Goal: Transaction & Acquisition: Obtain resource

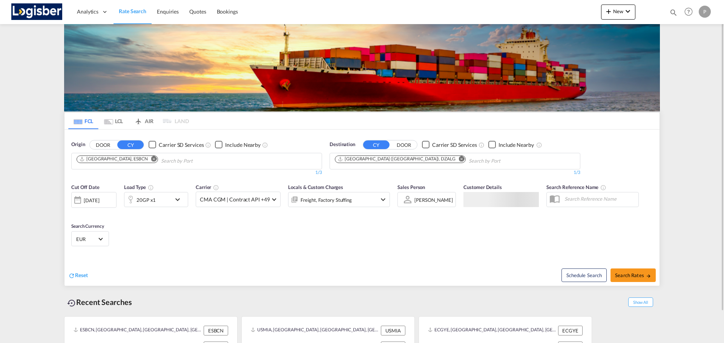
click at [114, 118] on md-tab-item "LCL" at bounding box center [113, 121] width 30 height 17
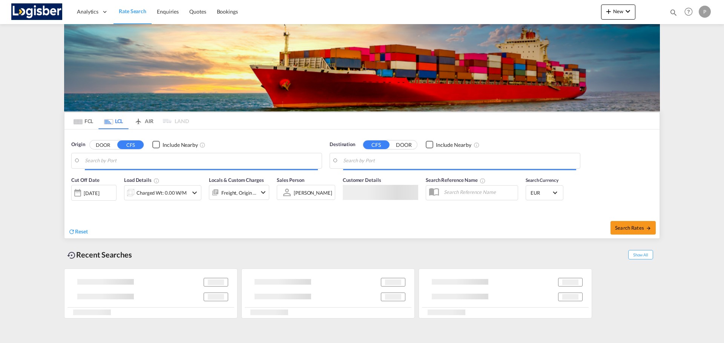
type input "[GEOGRAPHIC_DATA], ESBCN"
type input "[GEOGRAPHIC_DATA], MACAS"
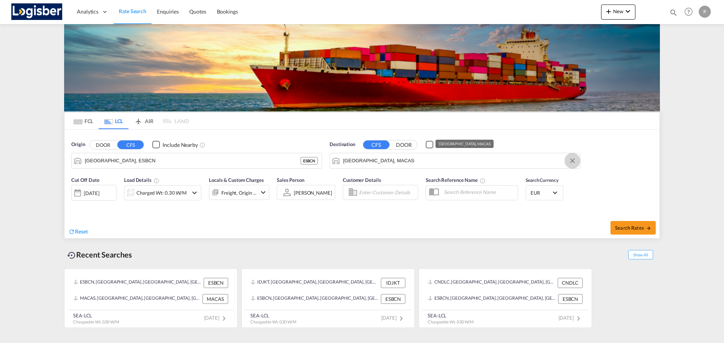
click at [571, 162] on button "Clear Input" at bounding box center [572, 160] width 11 height 11
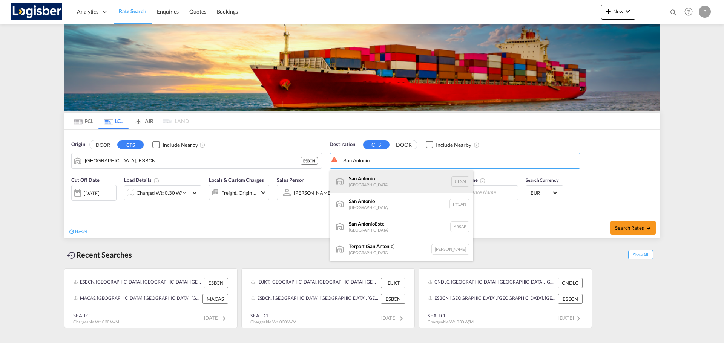
click at [406, 178] on div "San Antonio [GEOGRAPHIC_DATA] CLSAI" at bounding box center [401, 181] width 143 height 23
type input "San Antonio, CLSAI"
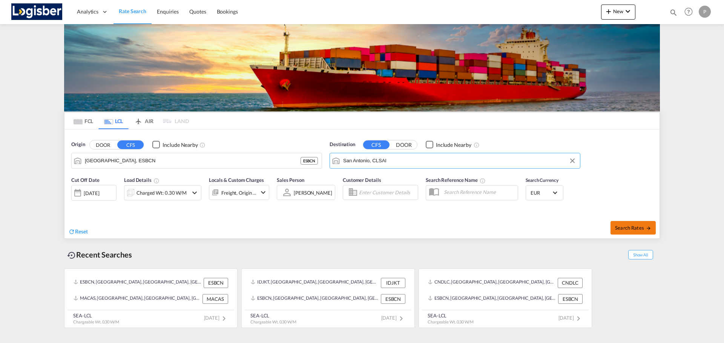
click at [629, 228] on span "Search Rates" at bounding box center [633, 228] width 36 height 6
type input "ESBCN to CLSAI / [DATE]"
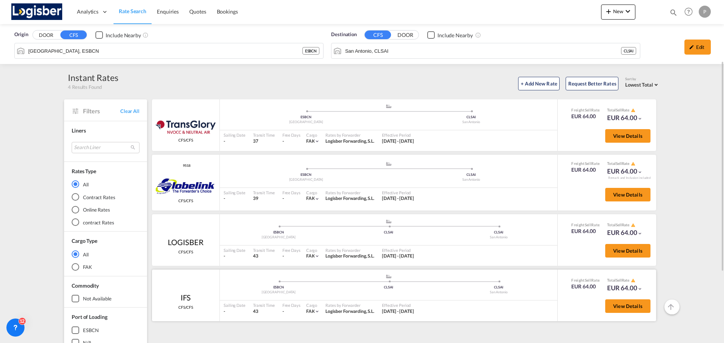
scroll to position [38, 0]
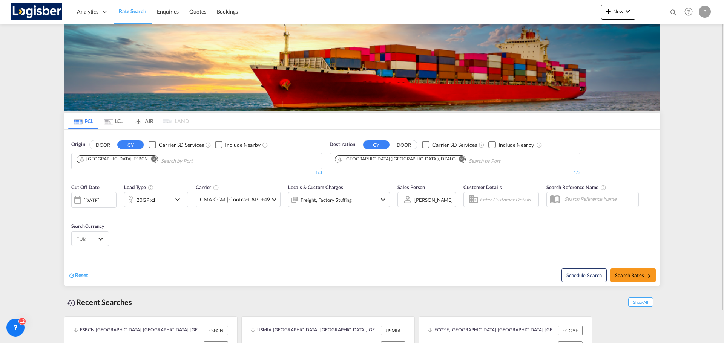
click at [120, 120] on md-tab-item "LCL" at bounding box center [113, 121] width 30 height 17
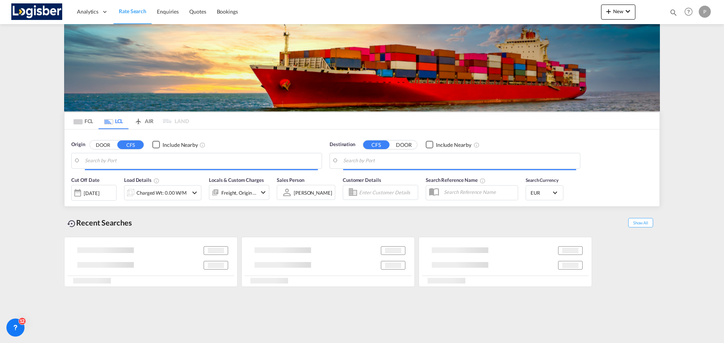
type input "[GEOGRAPHIC_DATA], ESBCN"
type input "San Antonio, CLSAI"
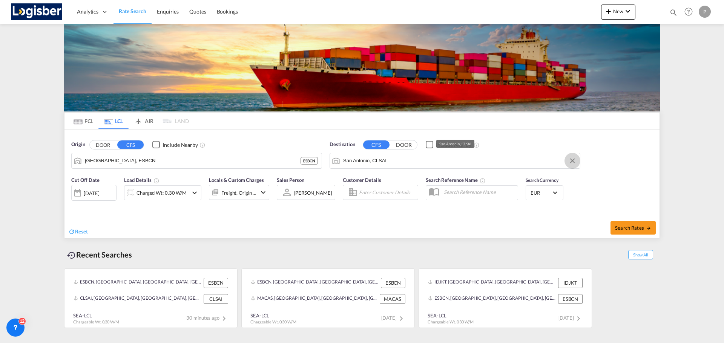
drag, startPoint x: 573, startPoint y: 161, endPoint x: 558, endPoint y: 162, distance: 15.2
click at [573, 161] on button "Clear Input" at bounding box center [572, 160] width 11 height 11
click at [313, 163] on button "Clear Input" at bounding box center [313, 160] width 11 height 11
click at [204, 164] on body "Analytics Dashboard Rate Search Enquiries Quotes Bookings" at bounding box center [362, 171] width 724 height 343
click at [204, 164] on input "Search by Port" at bounding box center [201, 160] width 233 height 11
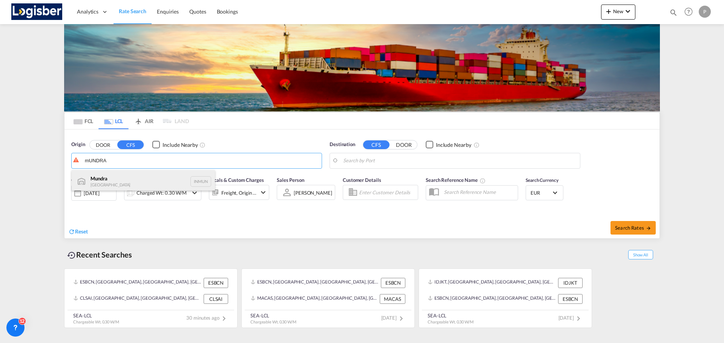
click at [167, 178] on div "Mundra India INMUN" at bounding box center [143, 181] width 143 height 23
type input "Mundra, INMUN"
click at [376, 160] on body "Analytics Dashboard Rate Search Enquiries Quotes Bookings" at bounding box center [362, 171] width 724 height 343
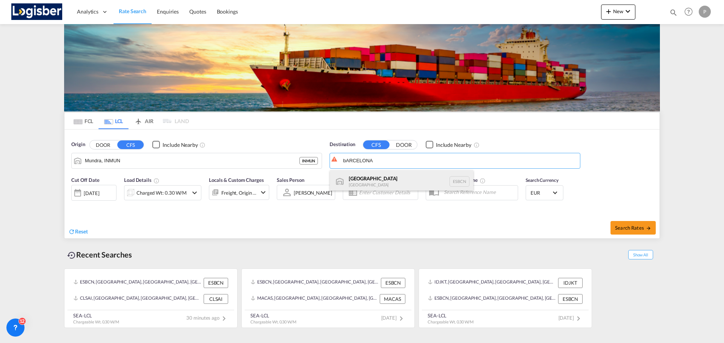
click at [393, 182] on div "[GEOGRAPHIC_DATA] [GEOGRAPHIC_DATA] ESBCN" at bounding box center [401, 181] width 143 height 23
type input "[GEOGRAPHIC_DATA], ESBCN"
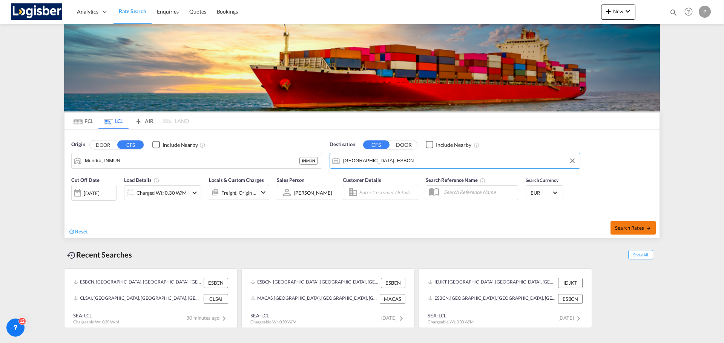
click at [631, 227] on span "Search Rates" at bounding box center [633, 228] width 36 height 6
type input "INMUN to ESBCN / [DATE]"
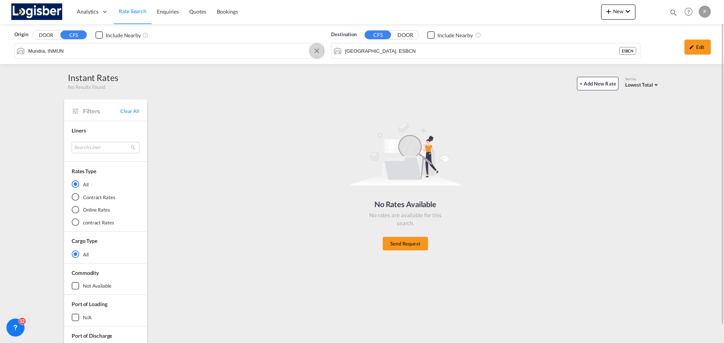
click at [314, 51] on button "Clear Input" at bounding box center [316, 50] width 11 height 11
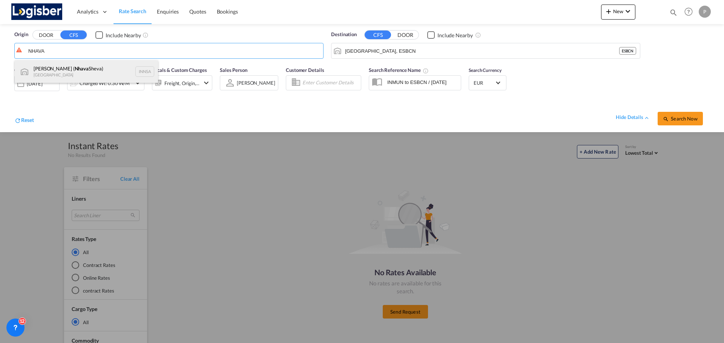
click at [74, 71] on div "[PERSON_NAME] ( [PERSON_NAME]) [GEOGRAPHIC_DATA] INNSA" at bounding box center [86, 71] width 143 height 23
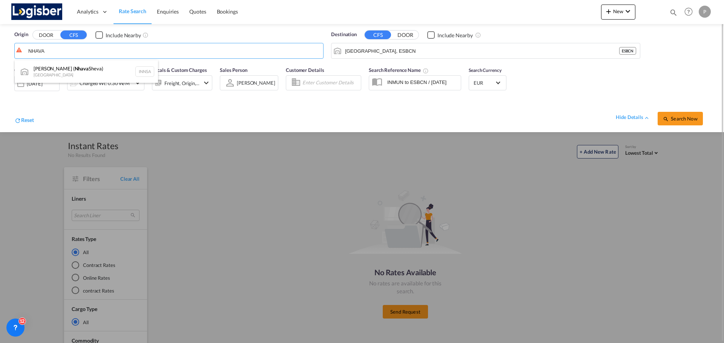
type input "[PERSON_NAME] ([PERSON_NAME]), [GEOGRAPHIC_DATA]"
click at [679, 120] on span "Search Now" at bounding box center [680, 119] width 34 height 6
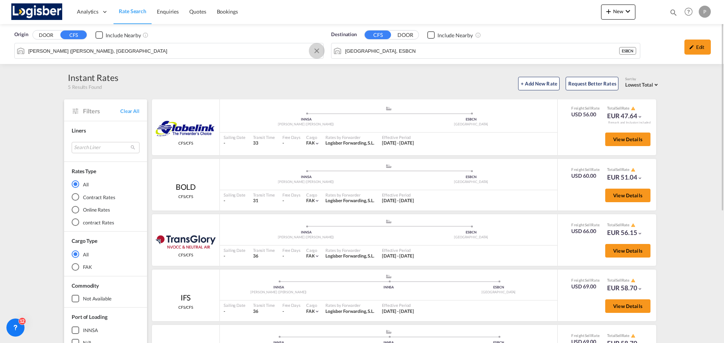
drag, startPoint x: 315, startPoint y: 51, endPoint x: 158, endPoint y: 54, distance: 157.2
click at [315, 51] on md-icon "Clear Input" at bounding box center [317, 51] width 8 height 8
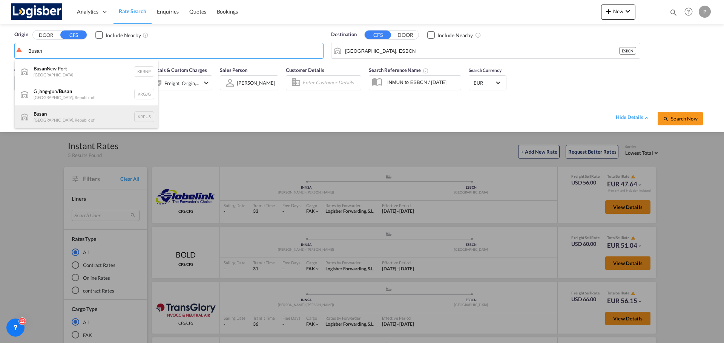
click at [68, 113] on div "Busan Korea, Republic of KRPUS" at bounding box center [86, 117] width 143 height 23
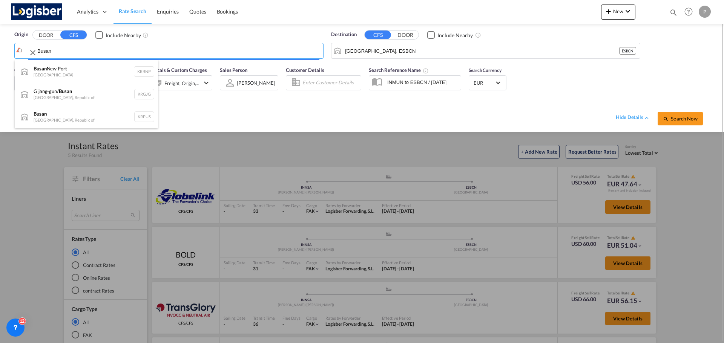
type input "Busan, KRPUS"
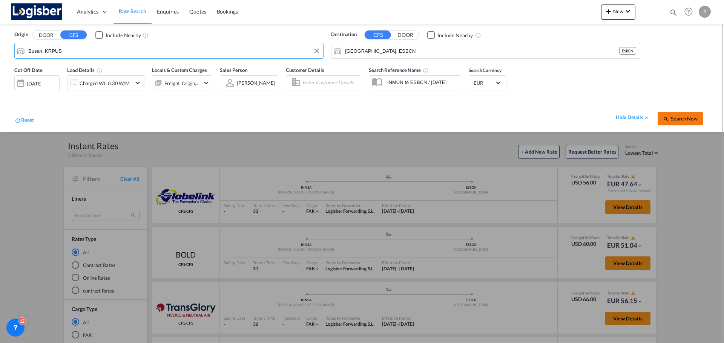
click at [671, 115] on button "Search Now" at bounding box center [680, 119] width 45 height 14
